Goal: Task Accomplishment & Management: Manage account settings

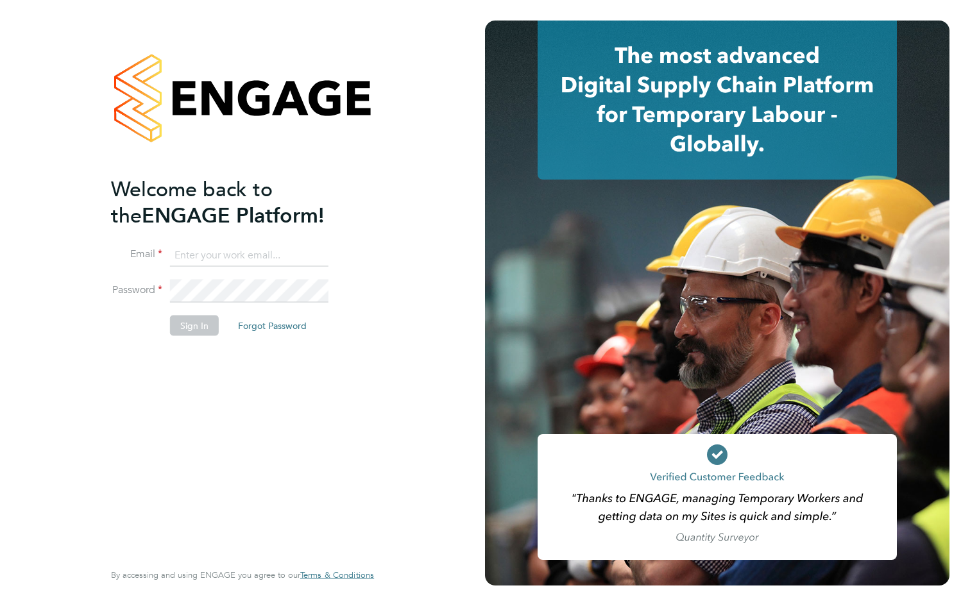
click at [205, 244] on input at bounding box center [249, 255] width 158 height 23
type input "samuelnicholson56@gmail.com"
click at [178, 327] on button "Sign In" at bounding box center [194, 325] width 49 height 21
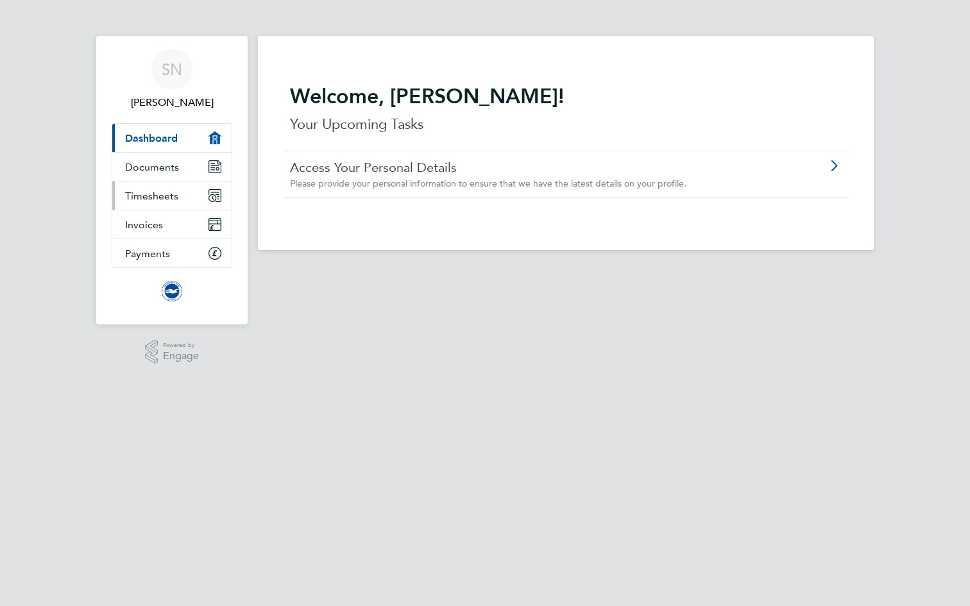
click at [174, 199] on span "Timesheets" at bounding box center [151, 196] width 53 height 12
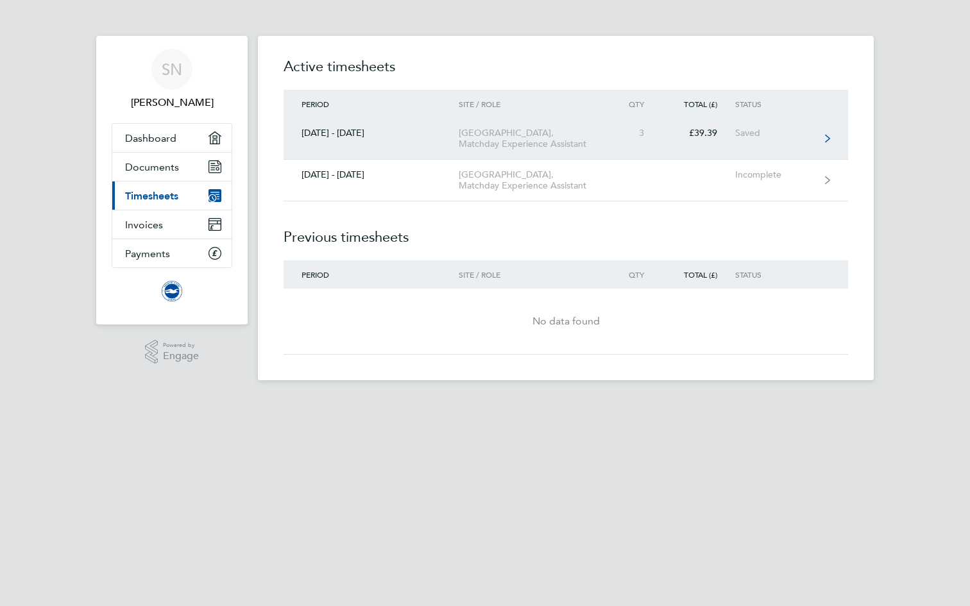
click at [794, 132] on div "Saved" at bounding box center [774, 133] width 79 height 11
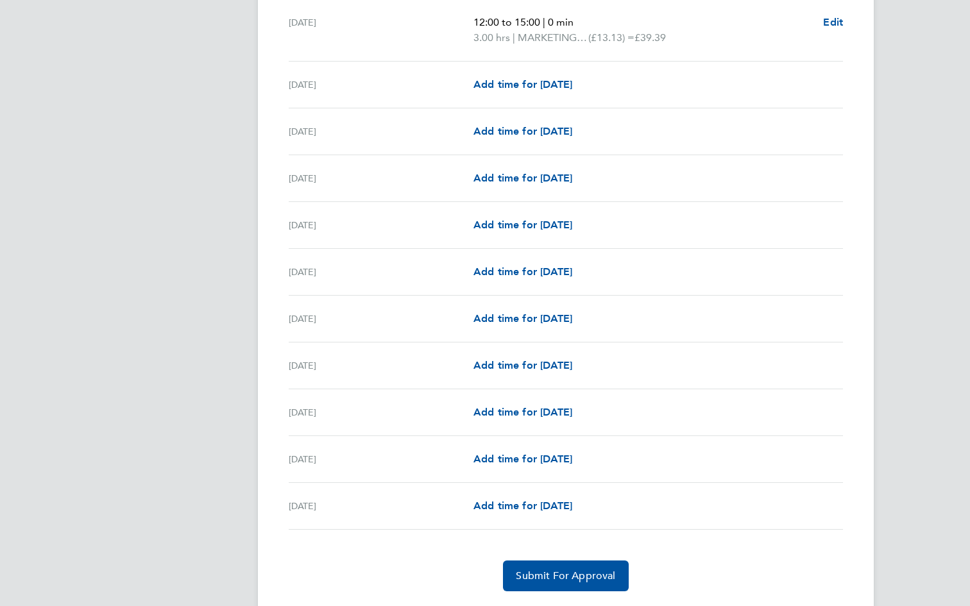
scroll to position [406, 0]
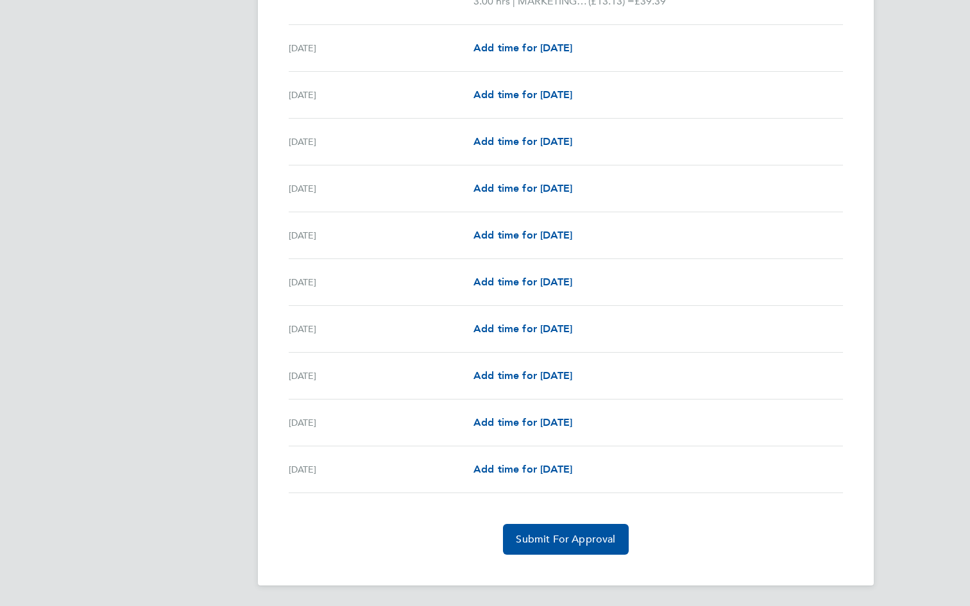
click at [533, 361] on div "[DATE] Add time for [DATE] Add time for [DATE]" at bounding box center [566, 376] width 554 height 47
click at [533, 365] on div "[DATE] Add time for [DATE] Add time for [DATE]" at bounding box center [566, 376] width 554 height 47
click at [533, 372] on span "Add time for [DATE]" at bounding box center [523, 376] width 99 height 12
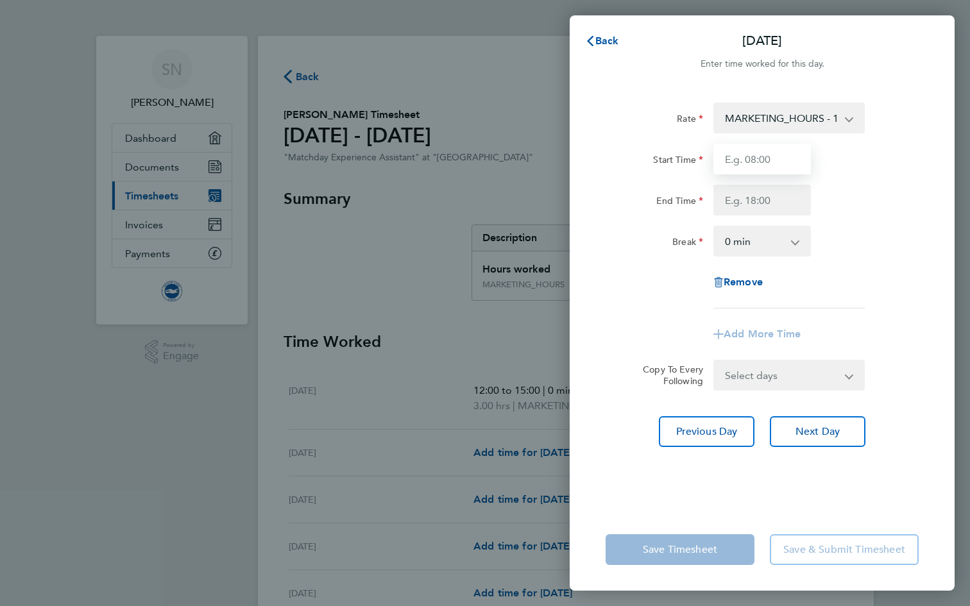
click at [755, 158] on input "Start Time" at bounding box center [763, 159] width 98 height 31
type input "08:00"
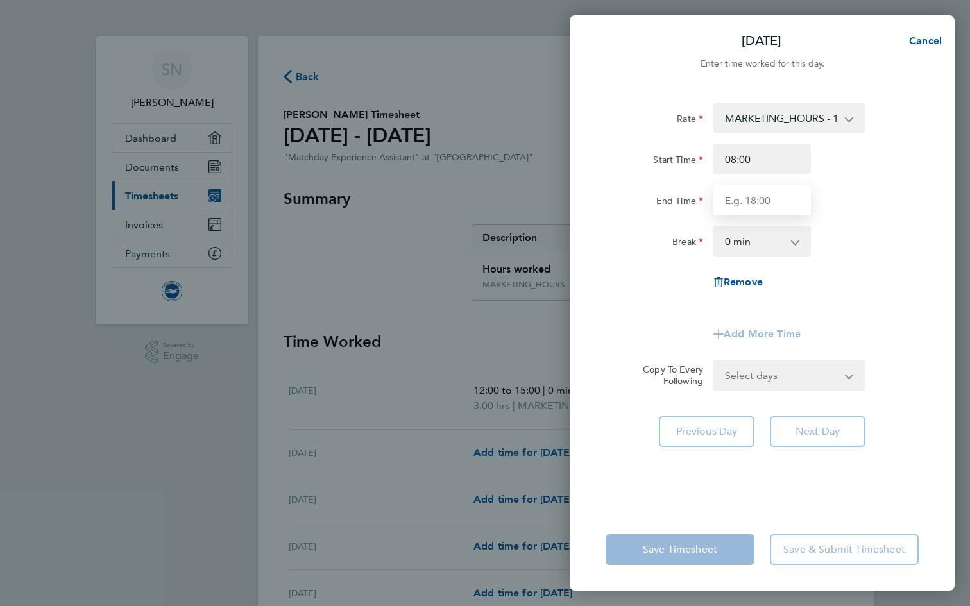
click at [755, 203] on input "End Time" at bounding box center [763, 200] width 98 height 31
type input "15:00"
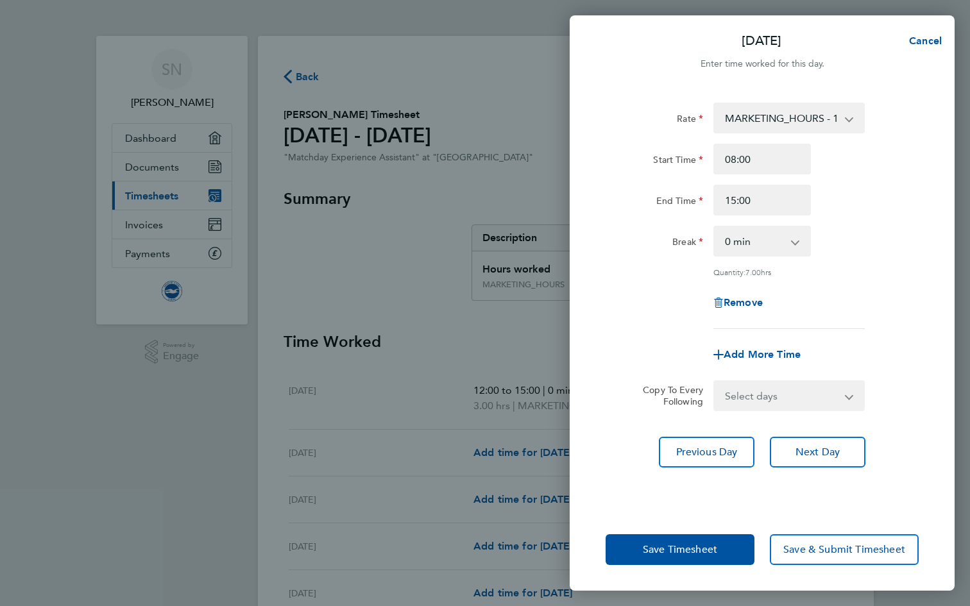
click at [867, 192] on div "End Time 15:00" at bounding box center [762, 200] width 323 height 31
click at [679, 547] on span "Save Timesheet" at bounding box center [680, 550] width 74 height 13
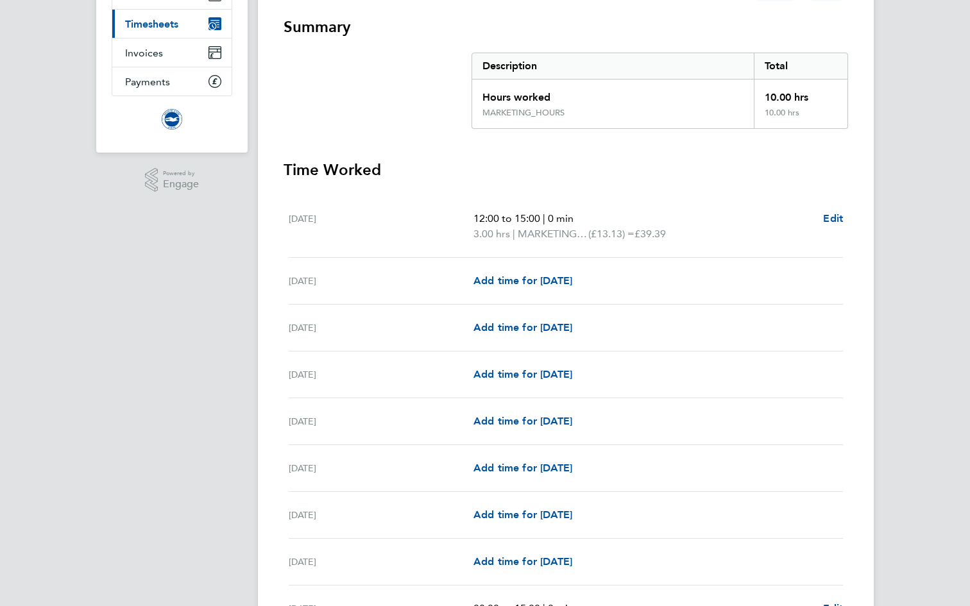
scroll to position [180, 0]
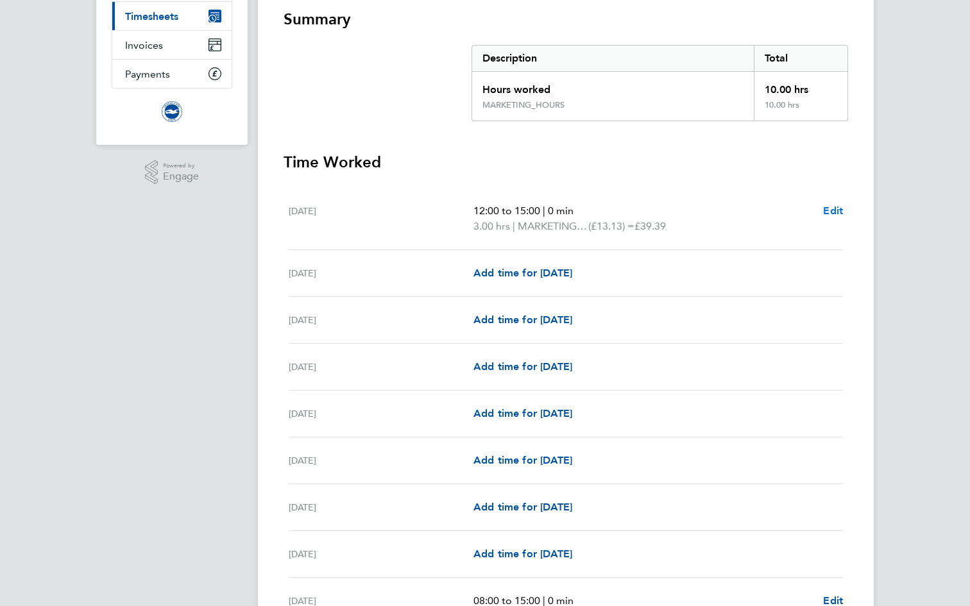
click at [830, 210] on span "Edit" at bounding box center [833, 211] width 20 height 12
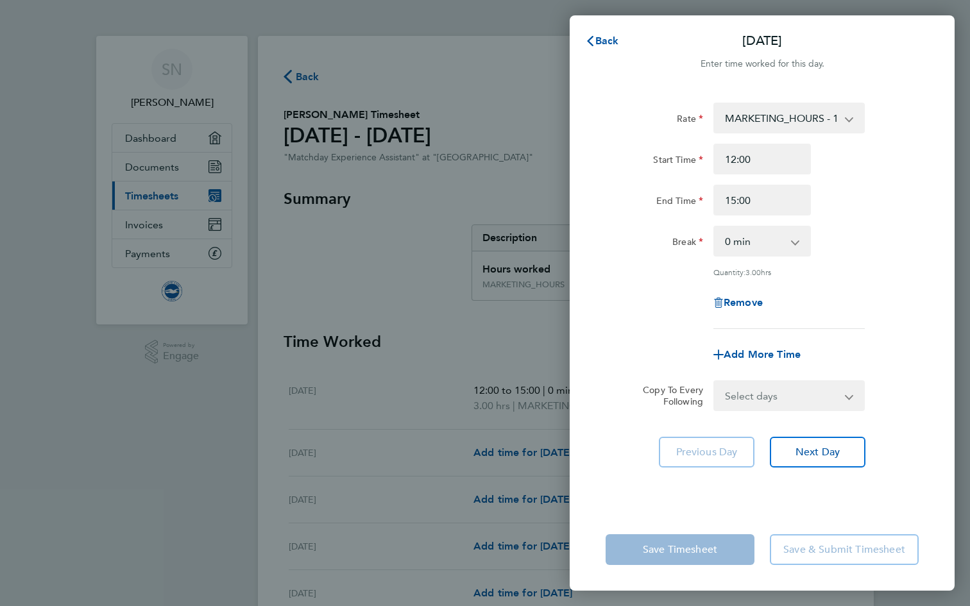
click at [789, 554] on app-form-button "Save & Submit Timesheet" at bounding box center [840, 550] width 157 height 31
click at [620, 40] on button "Back" at bounding box center [602, 41] width 60 height 26
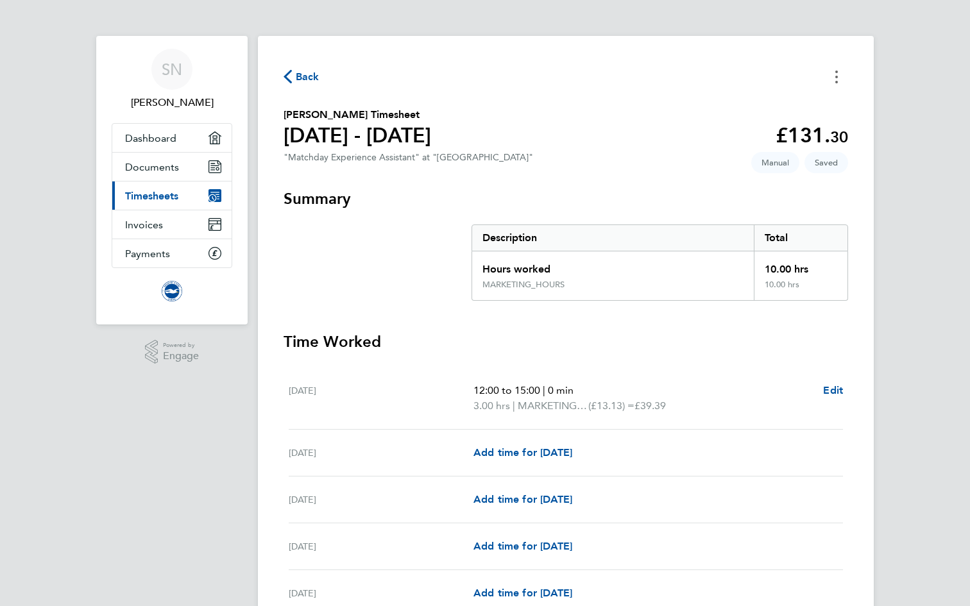
click at [837, 78] on icon "Timesheets Menu" at bounding box center [836, 77] width 3 height 13
click at [540, 170] on div "Back [PERSON_NAME] as absent [PERSON_NAME] Timesheet [DATE] - [DATE] £131. 30 "…" at bounding box center [566, 521] width 616 height 970
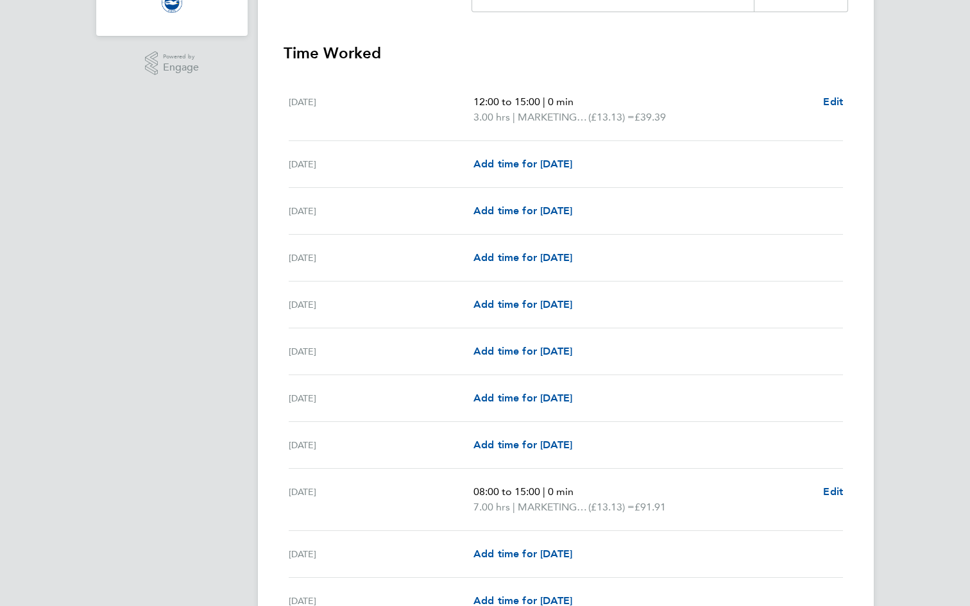
scroll to position [421, 0]
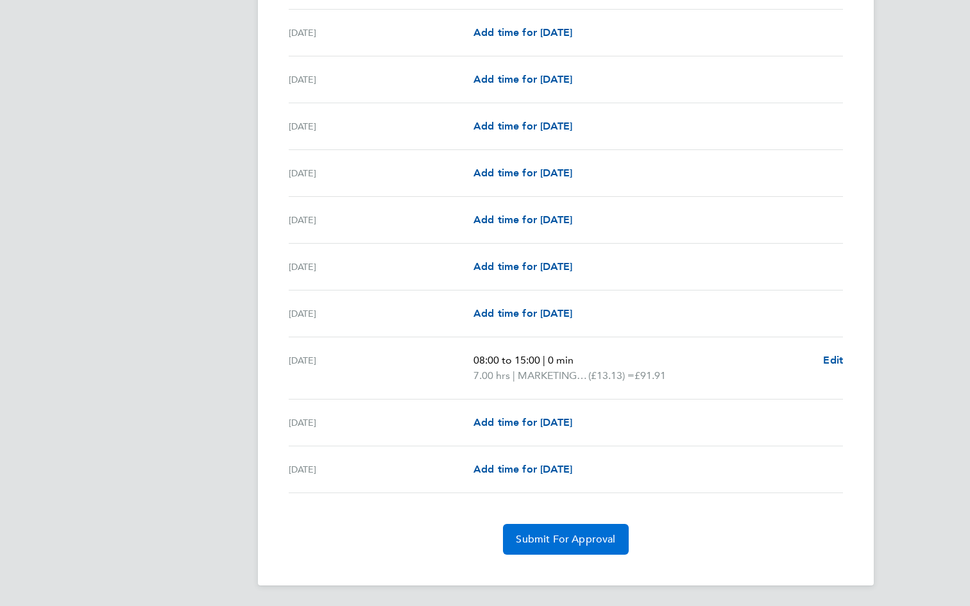
click at [562, 537] on span "Submit For Approval" at bounding box center [565, 539] width 99 height 13
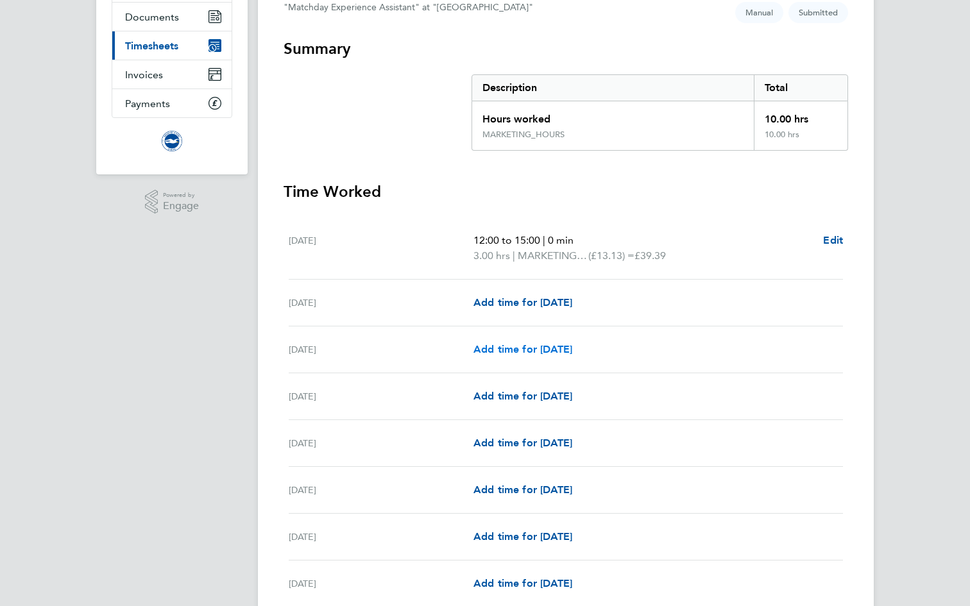
scroll to position [0, 0]
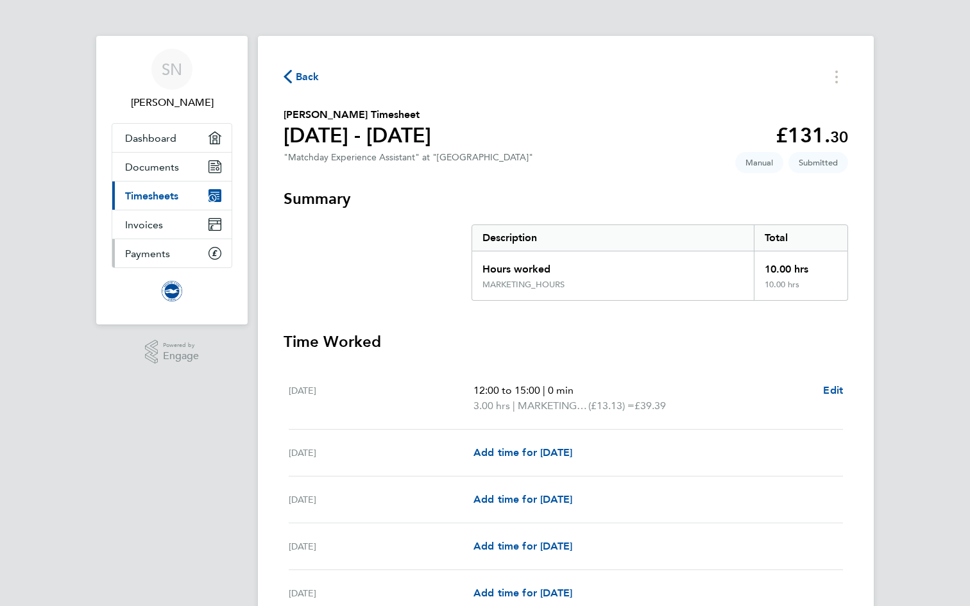
click at [186, 255] on link "Payments" at bounding box center [171, 253] width 119 height 28
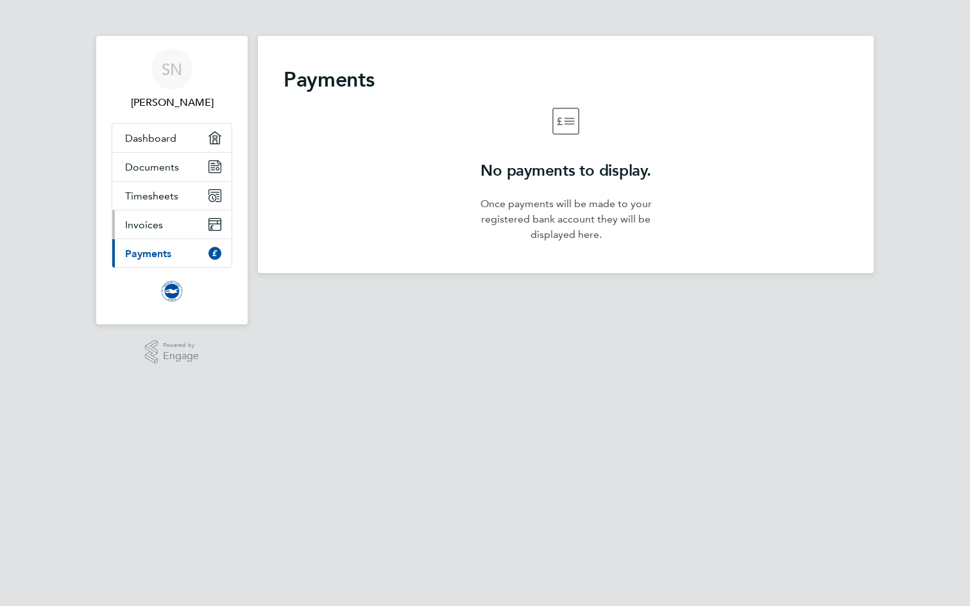
click at [194, 221] on link "Invoices" at bounding box center [171, 224] width 119 height 28
